Goal: Task Accomplishment & Management: Manage account settings

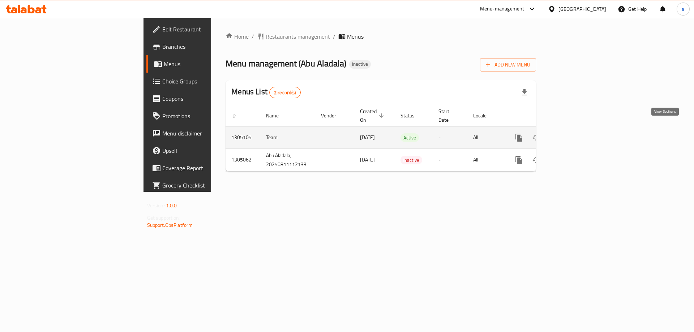
click at [575, 133] on icon "enhanced table" at bounding box center [570, 137] width 9 height 9
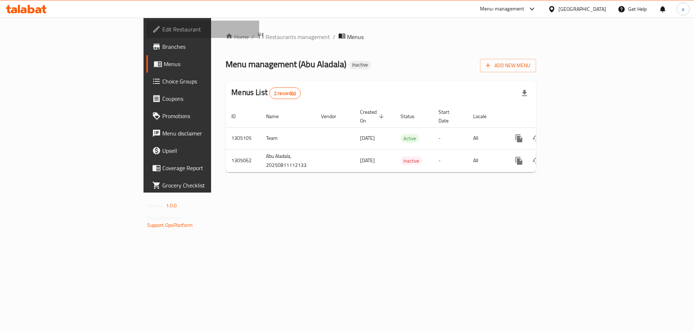
click at [162, 25] on span "Edit Restaurant" at bounding box center [207, 29] width 91 height 9
